Goal: Task Accomplishment & Management: Manage account settings

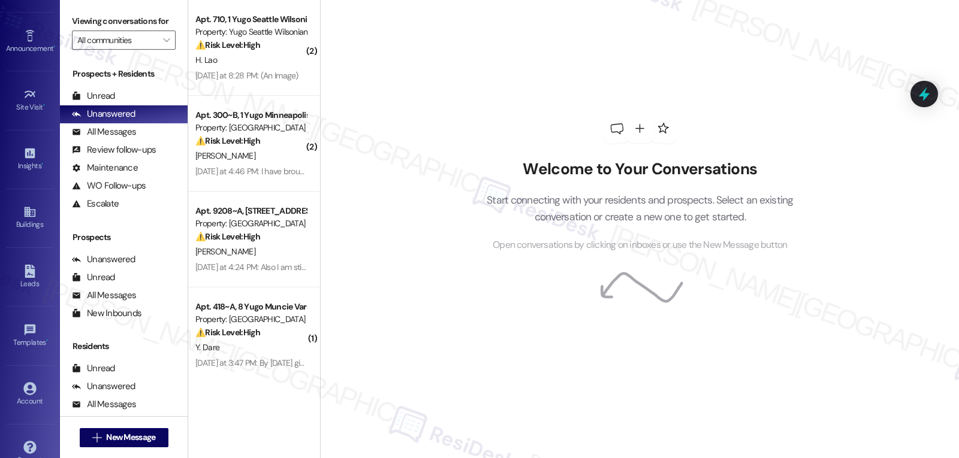
scroll to position [113, 0]
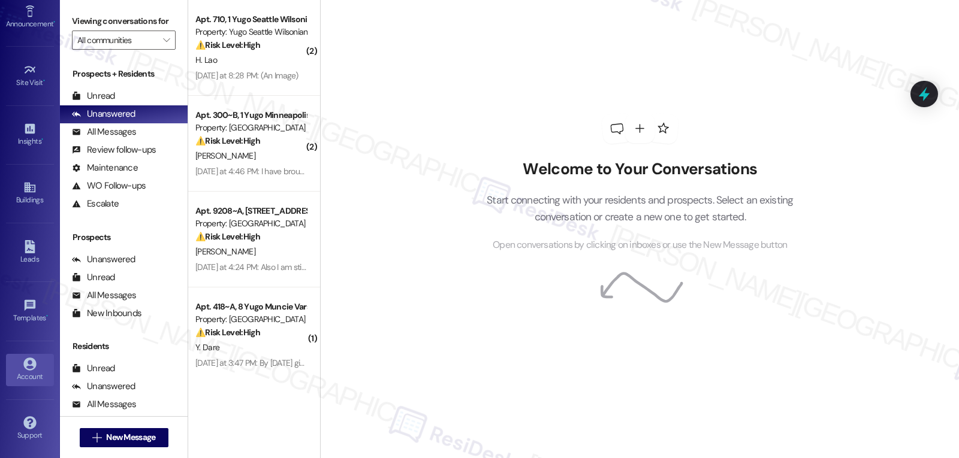
click at [18, 375] on div "Account" at bounding box center [30, 377] width 60 height 12
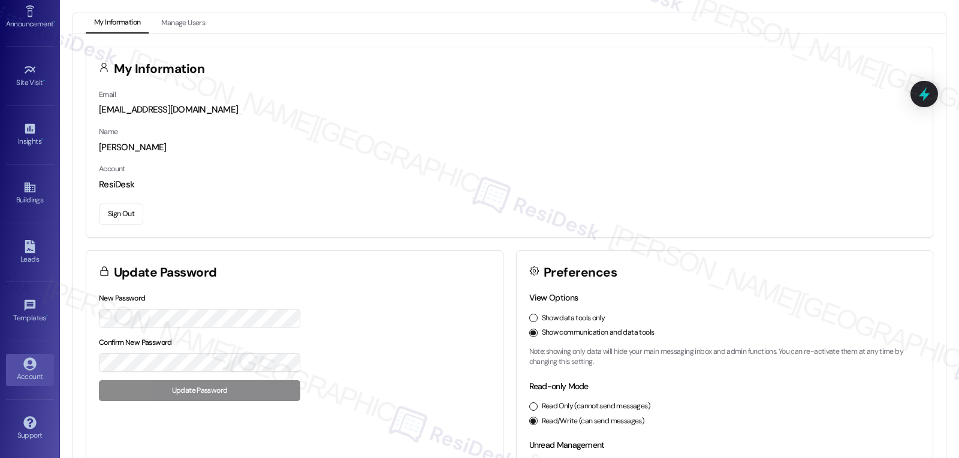
click at [137, 219] on button "Sign Out" at bounding box center [121, 214] width 44 height 21
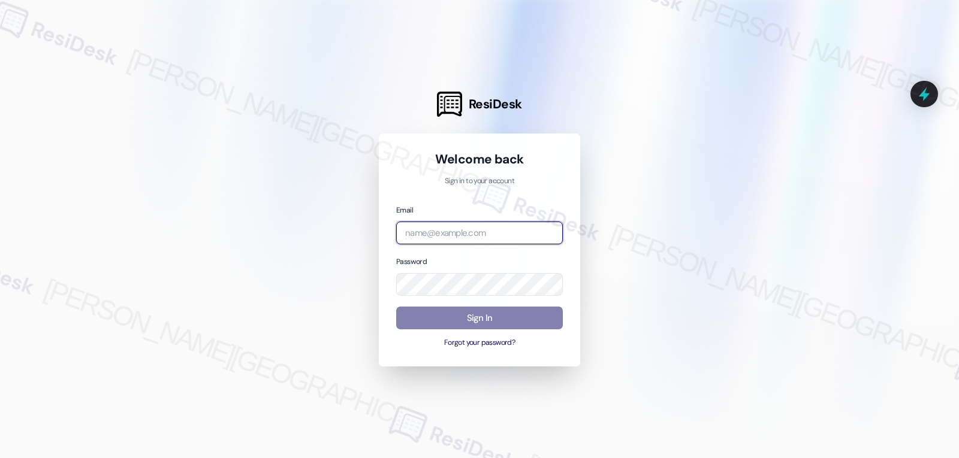
click at [485, 235] on input "email" at bounding box center [479, 233] width 167 height 23
paste input "automated-surveys-birchstone_residential-jomar.punay@birchstone_[DOMAIN_NAME]"
type input "automated-surveys-birchstone_residential-jomar.punay@birchstone_[DOMAIN_NAME]"
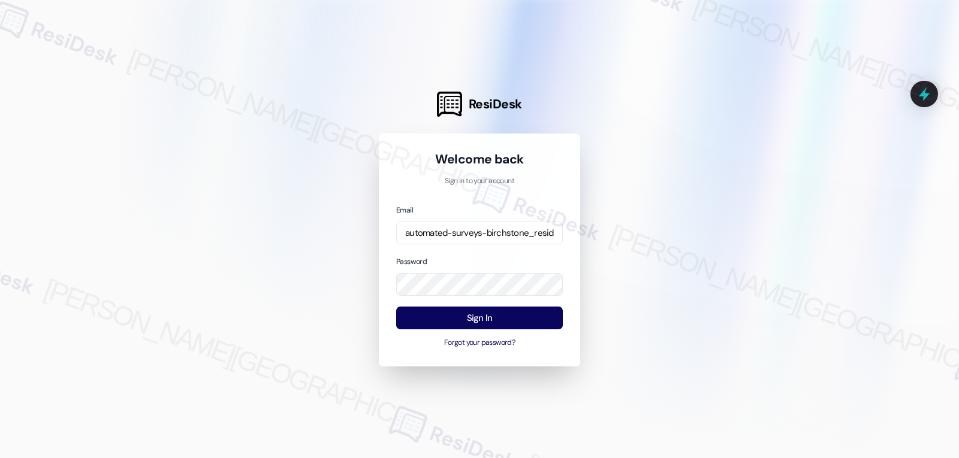
click at [625, 320] on div at bounding box center [479, 229] width 959 height 458
click at [545, 319] on button "Sign In" at bounding box center [479, 318] width 167 height 23
